Goal: Task Accomplishment & Management: Use online tool/utility

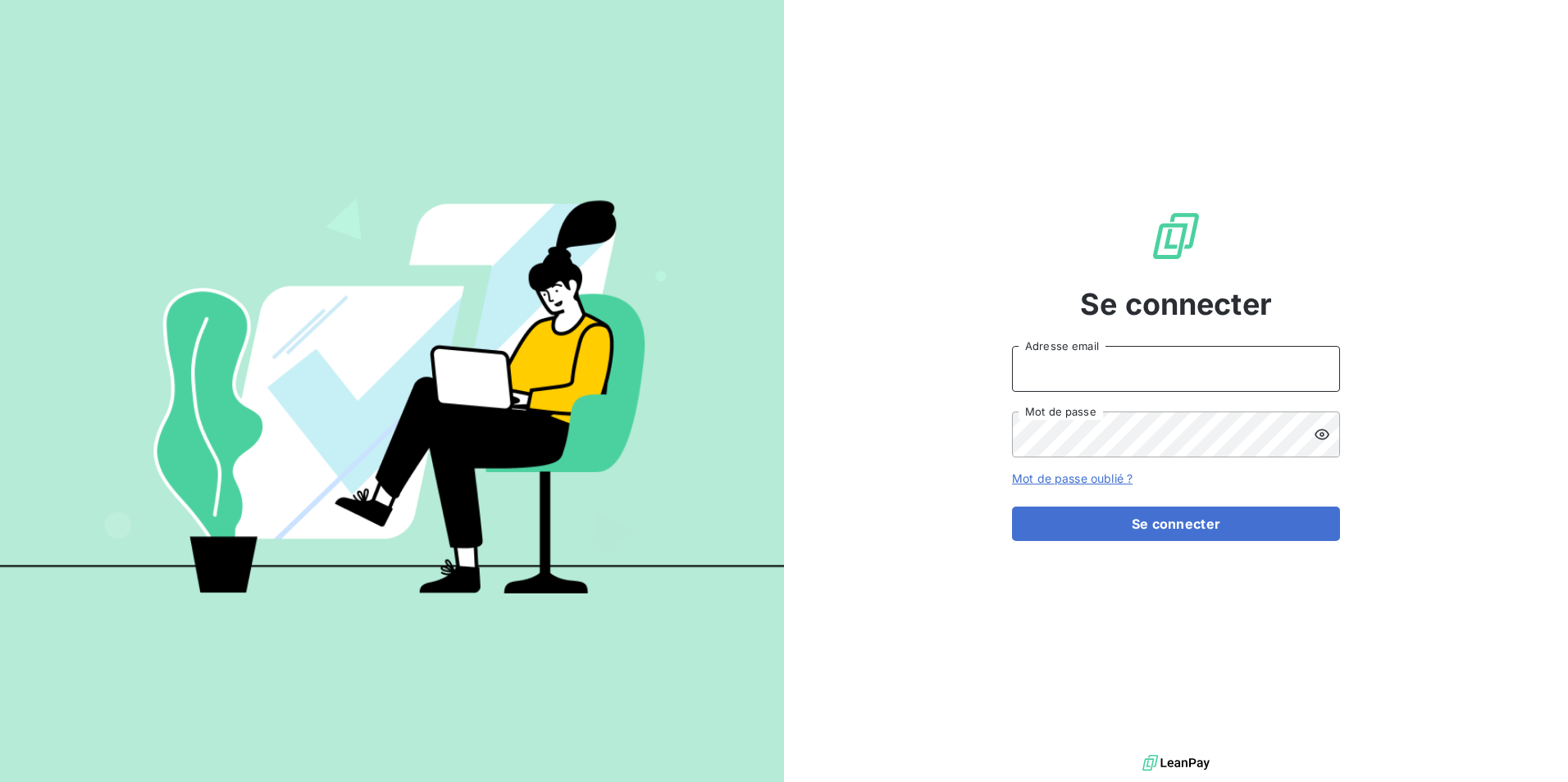
click at [1230, 377] on input "Adresse email" at bounding box center [1176, 369] width 328 height 46
click at [1216, 374] on input "Adresse email" at bounding box center [1176, 369] width 328 height 46
type input "[EMAIL_ADDRESS][DOMAIN_NAME]"
click at [1012, 506] on button "Se connecter" at bounding box center [1176, 523] width 328 height 34
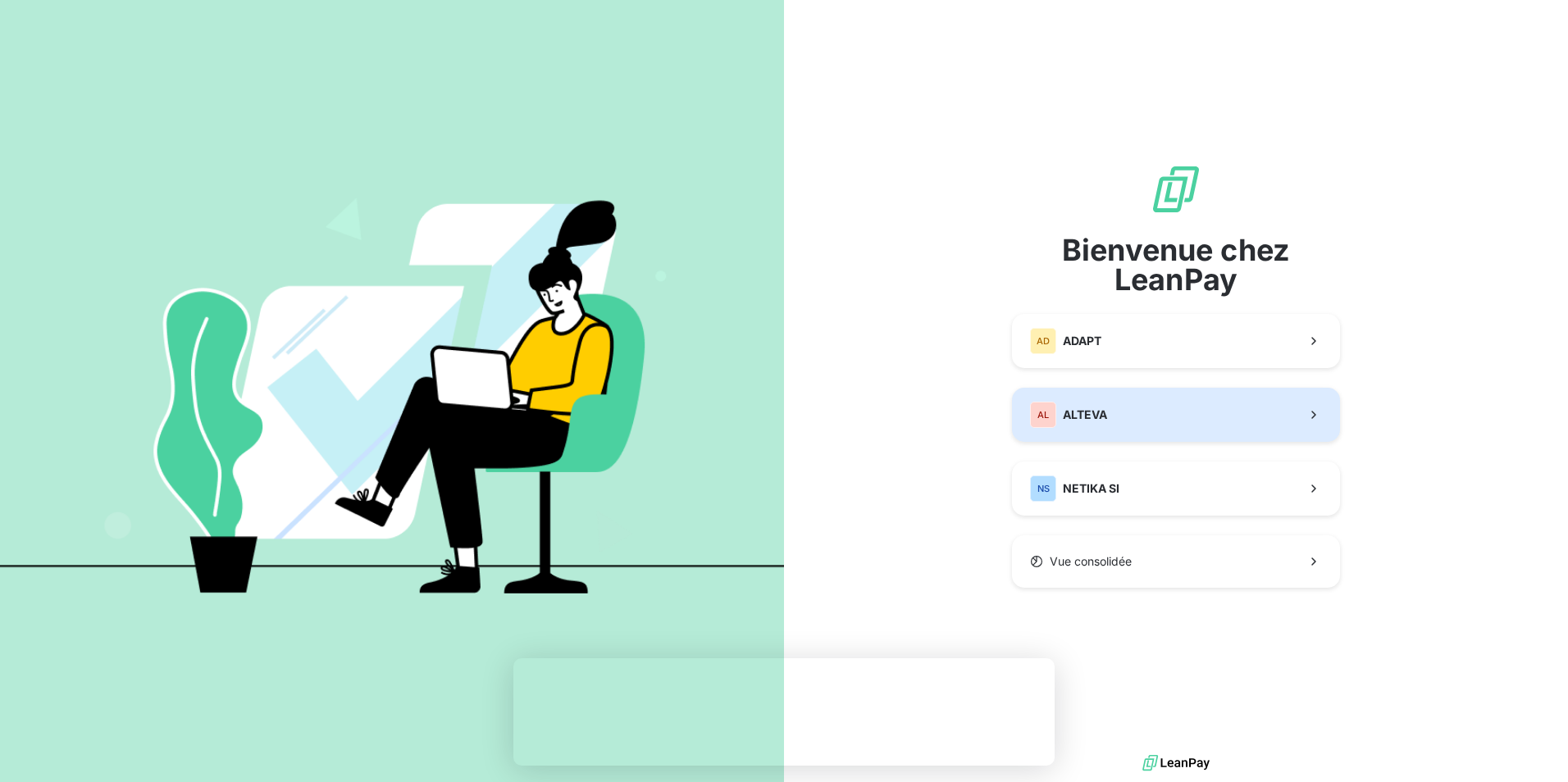
click at [1138, 417] on button "AL ALTEVA" at bounding box center [1176, 415] width 328 height 54
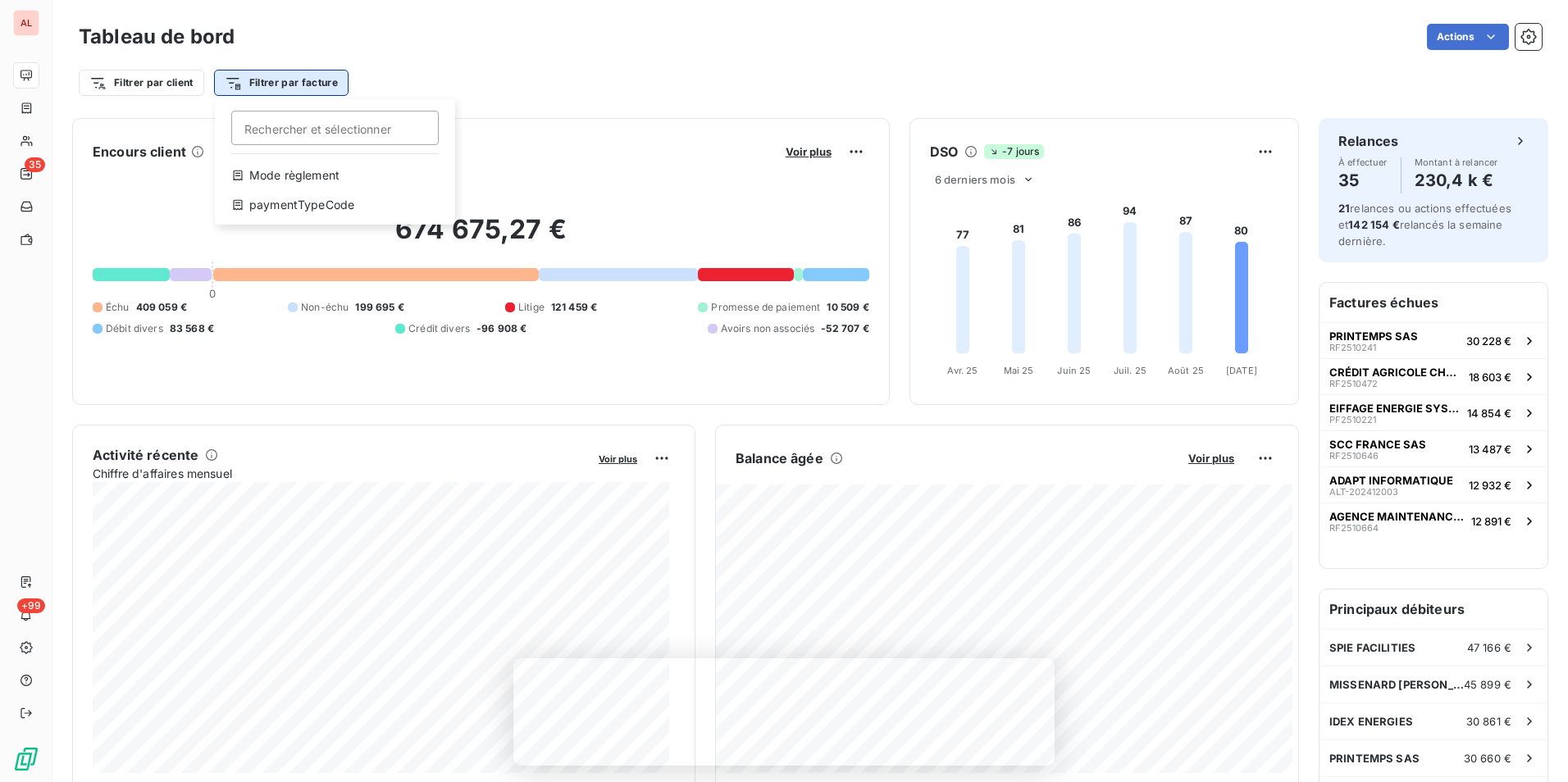
click at [305, 87] on html "AL 35 +99 Tableau de bord Actions Filtrer par client Filtrer par facture Recher…" at bounding box center [784, 391] width 1568 height 782
click at [297, 132] on input "Rechercher et sélectionner" at bounding box center [334, 128] width 207 height 34
click at [329, 132] on input "Rechercher et sélectionner" at bounding box center [334, 128] width 207 height 34
type input "9729"
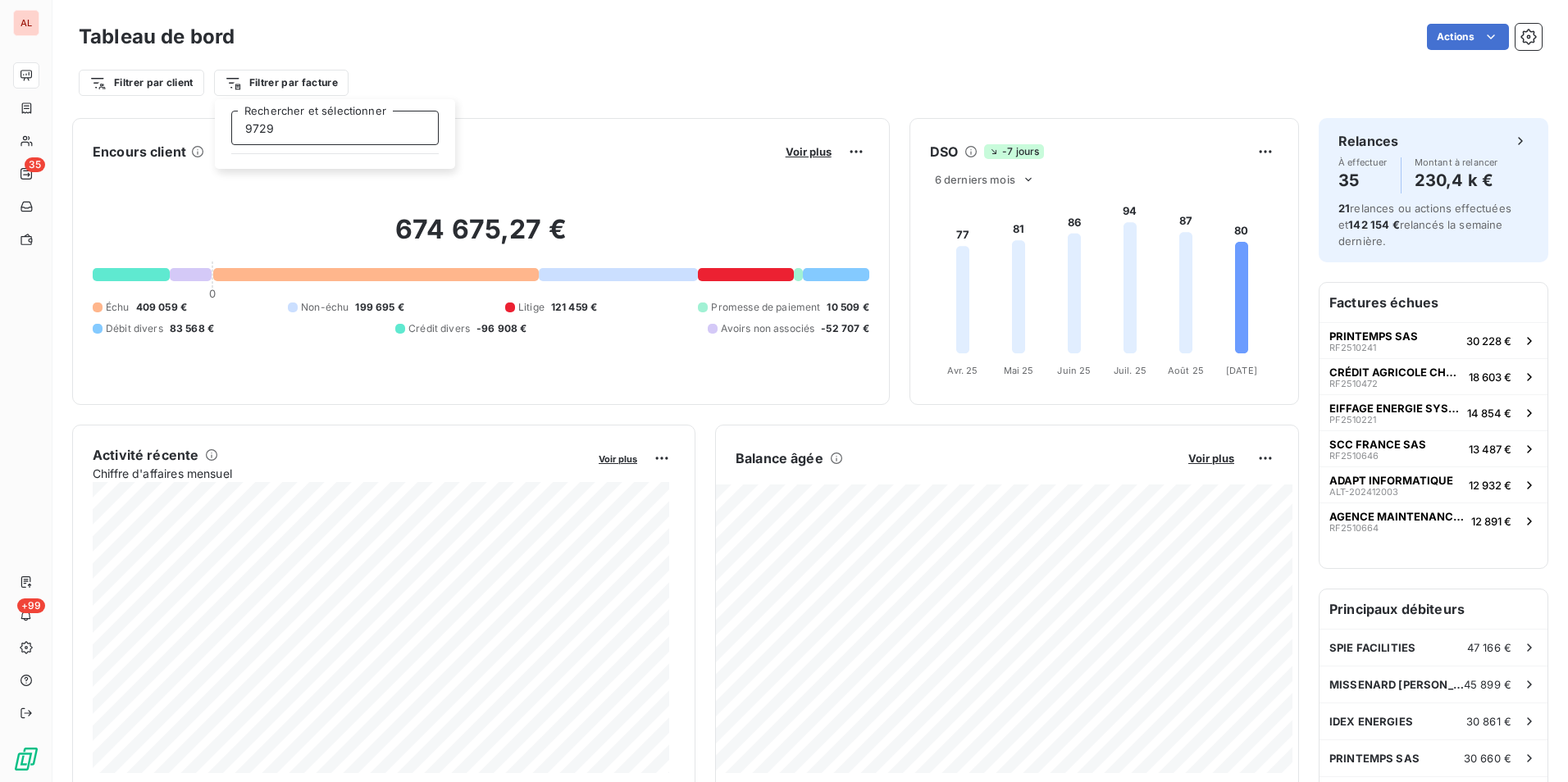
click at [294, 128] on input "9729" at bounding box center [334, 128] width 207 height 34
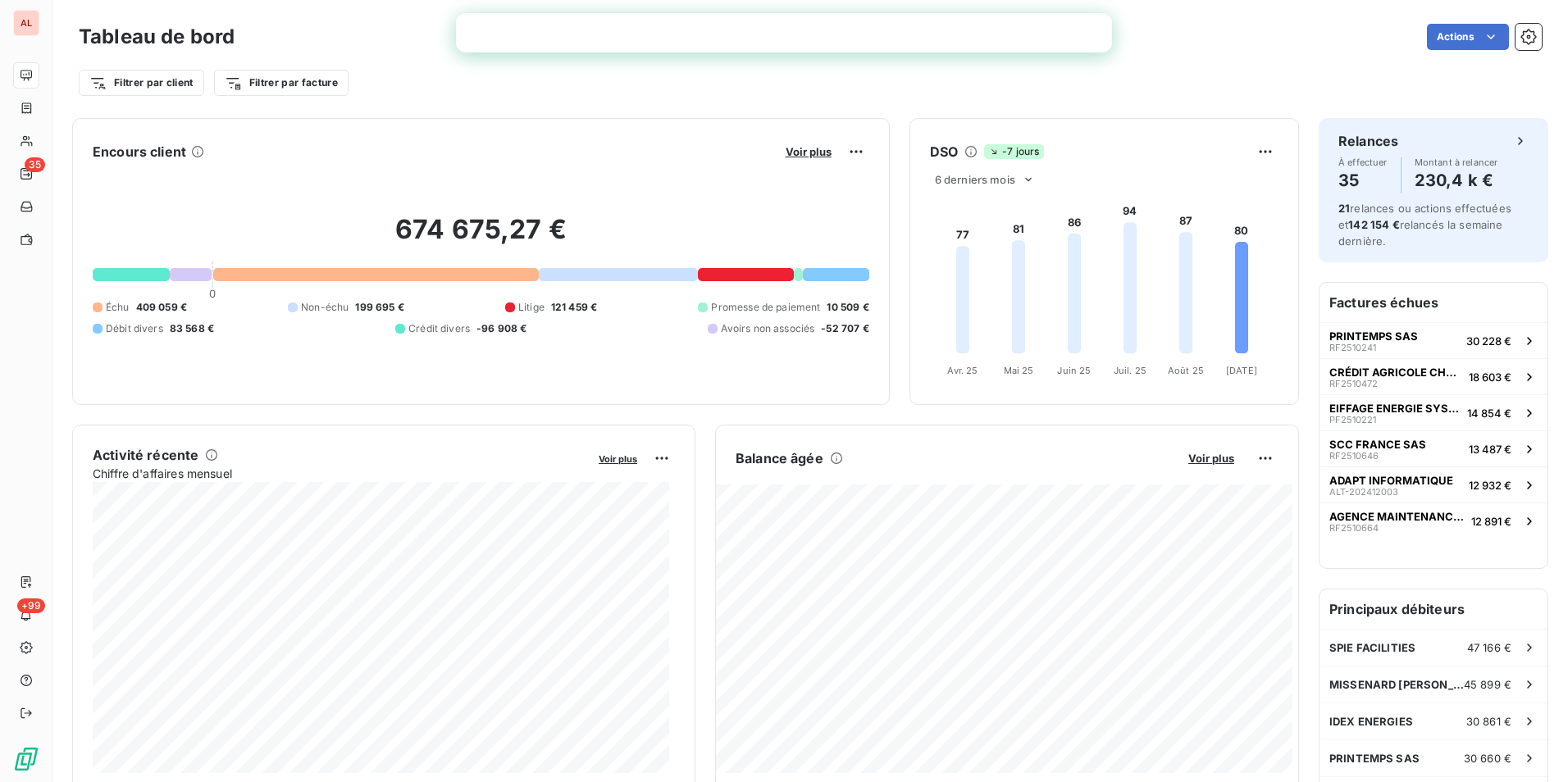
click at [235, 77] on html "AL 35 +99 Tableau de bord Actions Filtrer par client Filtrer par facture Encour…" at bounding box center [784, 391] width 1568 height 782
click at [168, 80] on html "AL 35 +99 Tableau de bord Actions Filtrer par client Filtrer par facture Encour…" at bounding box center [784, 391] width 1568 height 782
click at [170, 81] on html "AL 35 +99 Tableau de bord Actions Filtrer par client Filtrer par facture Encour…" at bounding box center [784, 391] width 1568 height 782
click at [154, 128] on input "Rechercher et sélectionner" at bounding box center [198, 128] width 207 height 34
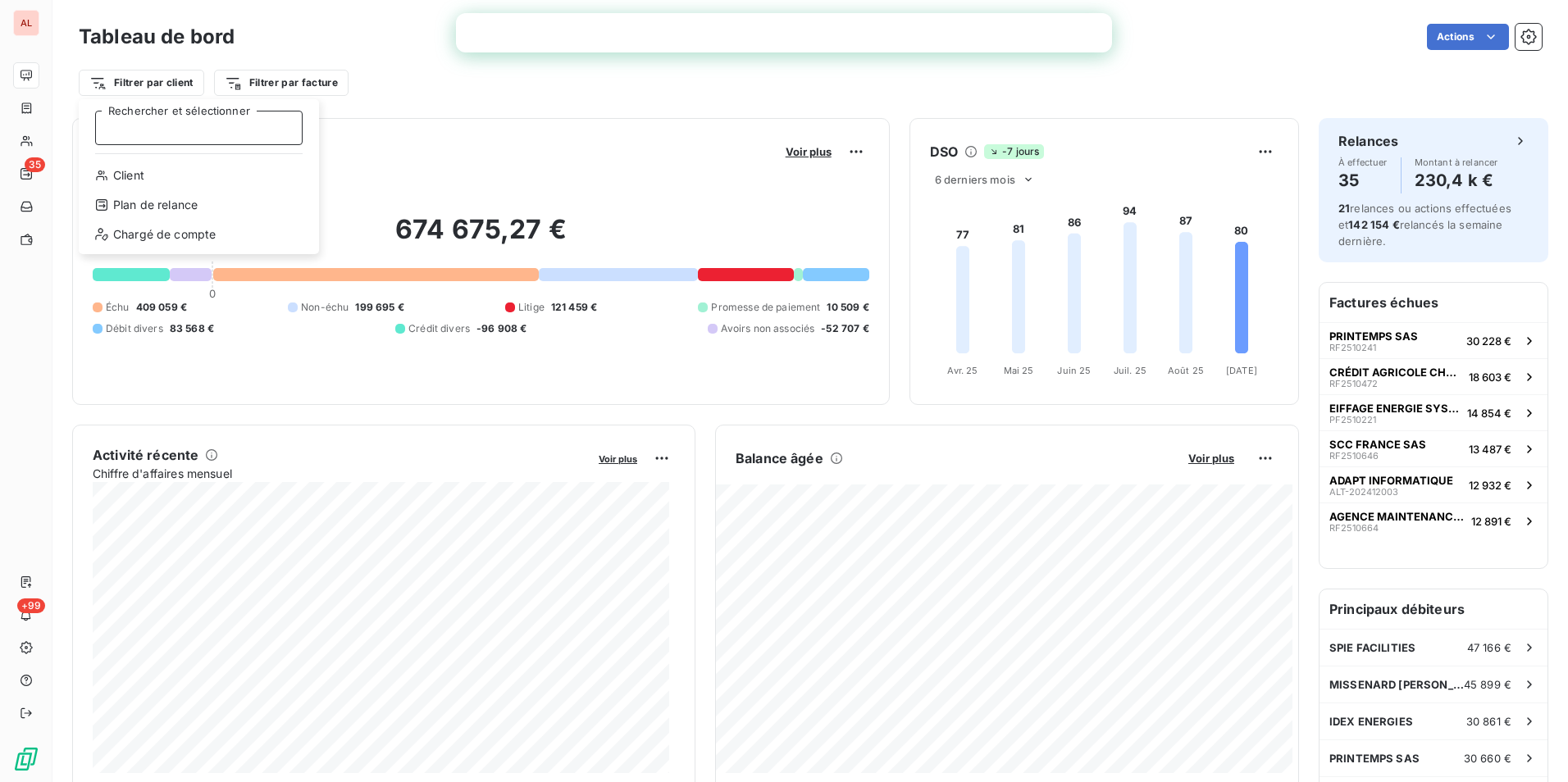
click at [125, 129] on input "Rechercher et sélectionner" at bounding box center [198, 128] width 207 height 34
click at [149, 129] on input "51772" at bounding box center [198, 128] width 207 height 34
type input "5"
click at [129, 169] on div "Client" at bounding box center [199, 175] width 227 height 26
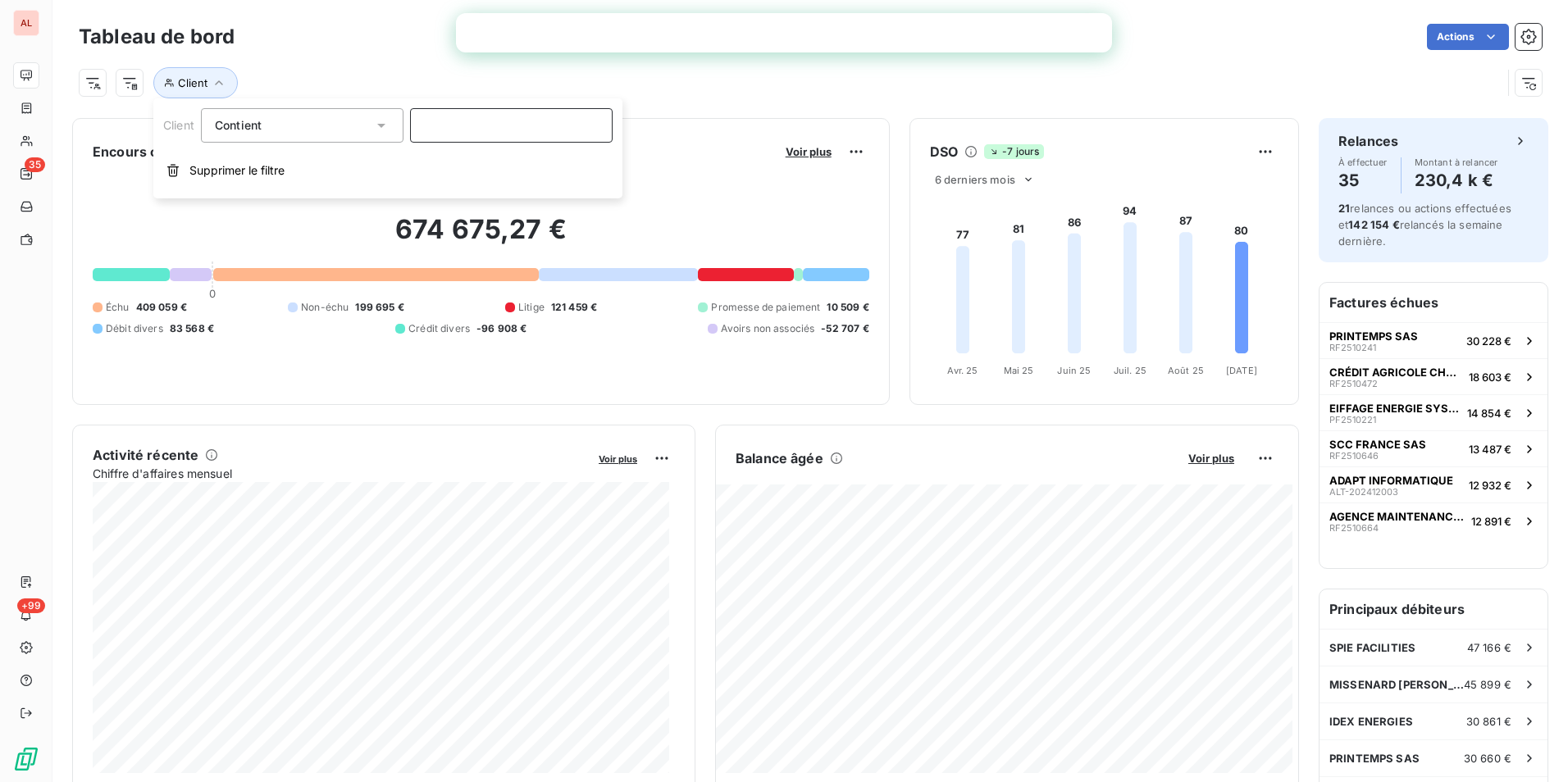
click at [450, 126] on input at bounding box center [511, 125] width 202 height 34
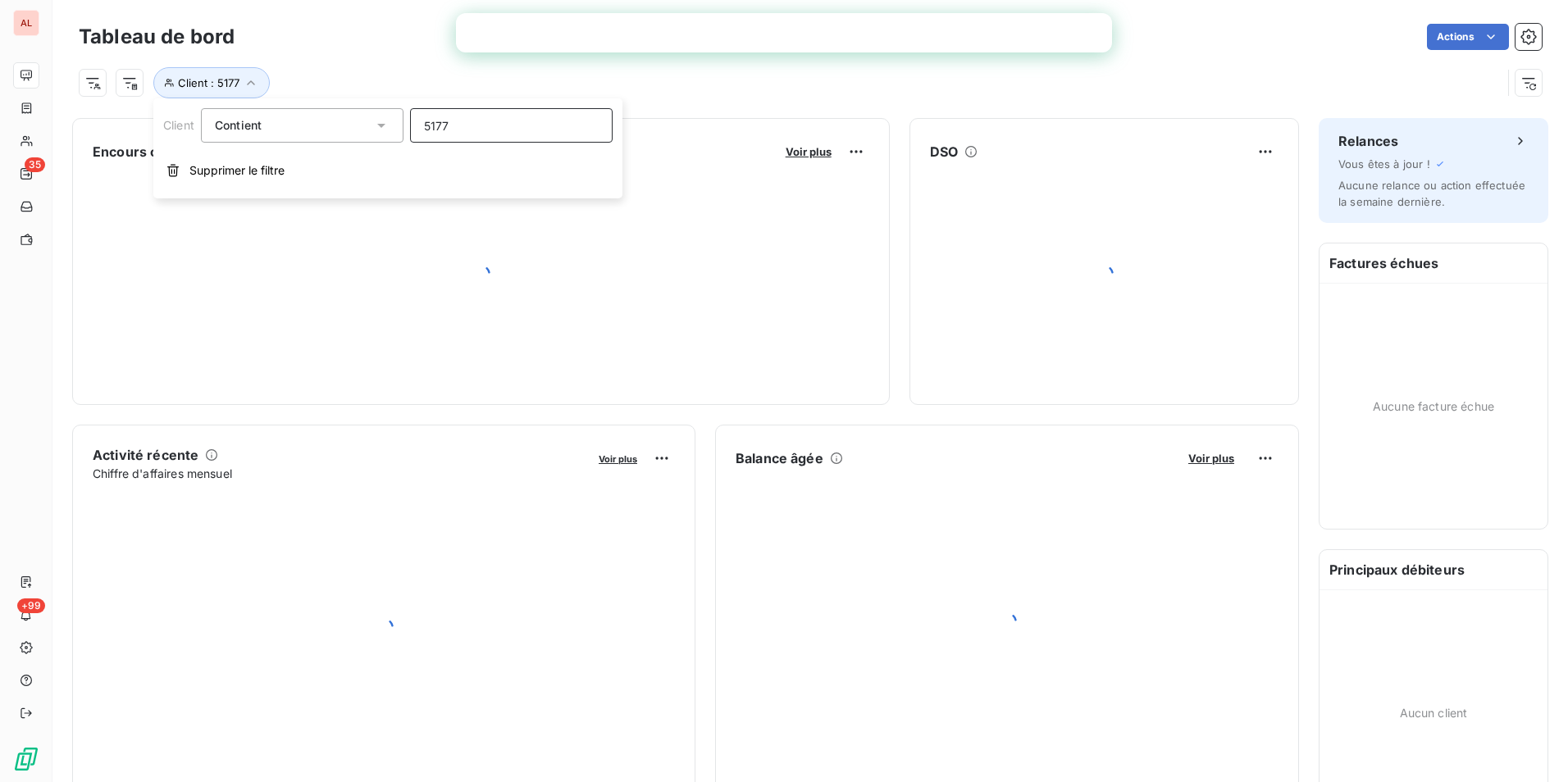
type input "51772"
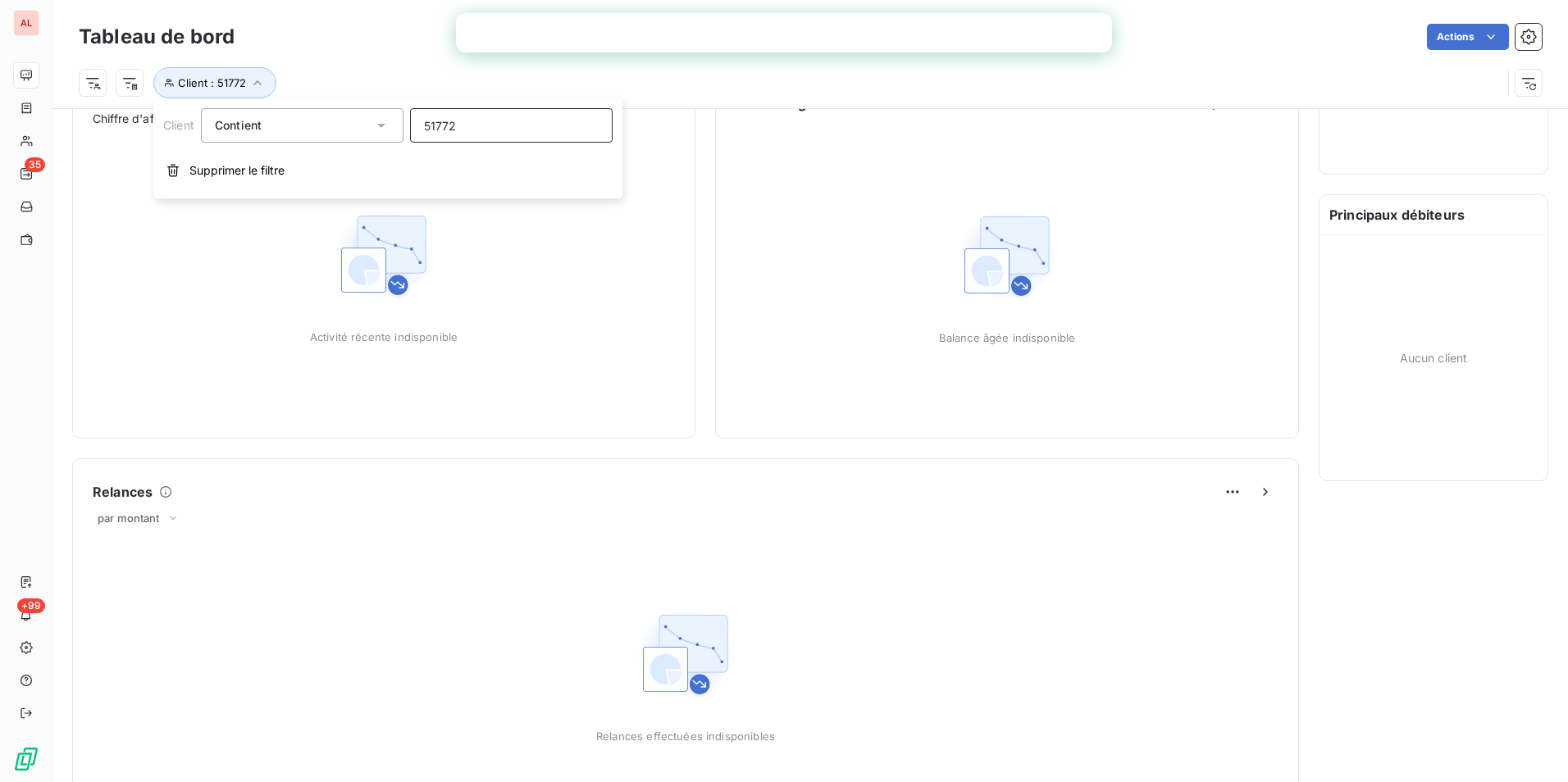
scroll to position [1, 0]
